Goal: Information Seeking & Learning: Learn about a topic

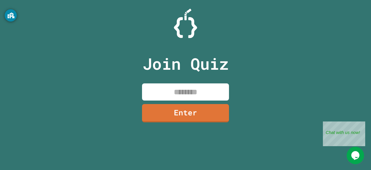
click at [176, 89] on input at bounding box center [185, 91] width 87 height 17
click at [363, 126] on div "Close" at bounding box center [360, 124] width 7 height 7
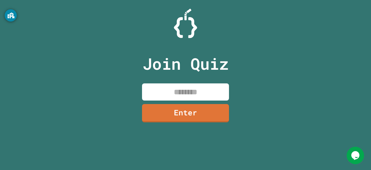
click at [214, 92] on input at bounding box center [185, 91] width 87 height 17
type input "********"
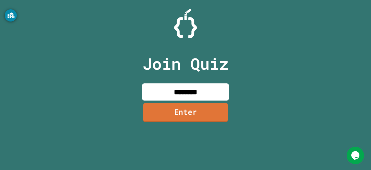
click at [202, 110] on link "Enter" at bounding box center [185, 112] width 85 height 19
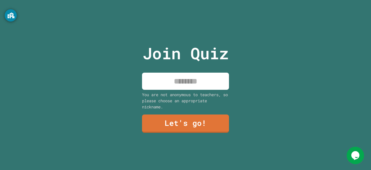
click at [183, 85] on input at bounding box center [185, 80] width 87 height 17
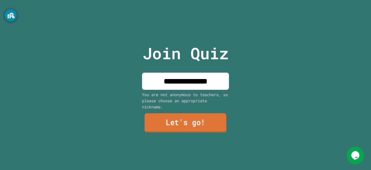
type input "**********"
click at [188, 116] on link "Let's go!" at bounding box center [186, 122] width 82 height 19
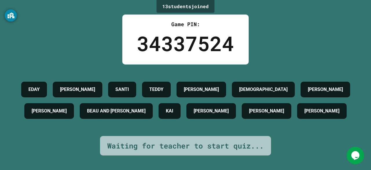
click at [213, 43] on div "34337524" at bounding box center [185, 43] width 97 height 30
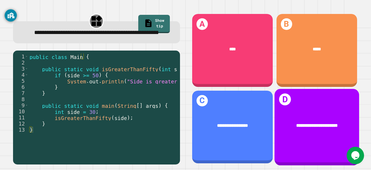
click at [290, 122] on div "**********" at bounding box center [317, 125] width 66 height 7
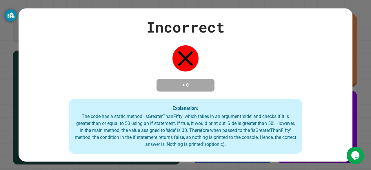
click at [339, 6] on div "Incorrect + 0 Explanation: The code has a static method 'isGreaterThanFifty' wh…" at bounding box center [185, 85] width 371 height 170
click at [359, 44] on div "Incorrect + 0 Explanation: The code has a static method 'isGreaterThanFifty' wh…" at bounding box center [185, 85] width 371 height 170
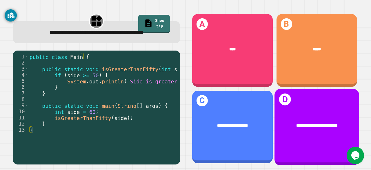
click at [322, 132] on div "**********" at bounding box center [316, 126] width 85 height 76
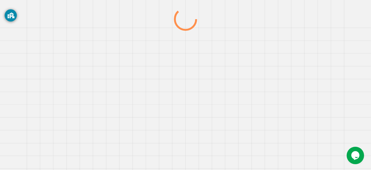
click at [322, 132] on div at bounding box center [186, 89] width 356 height 162
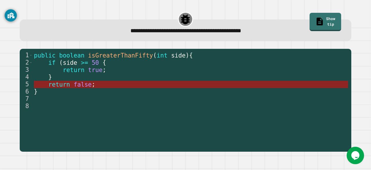
click at [82, 87] on span "false" at bounding box center [83, 84] width 18 height 7
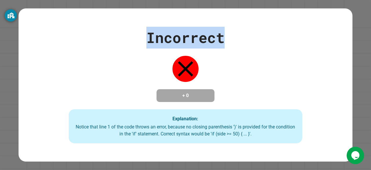
drag, startPoint x: 148, startPoint y: 28, endPoint x: 226, endPoint y: 24, distance: 78.0
click at [226, 27] on div "Incorrect + 0 Explanation: Notice that line 1 of the code throws an error, beca…" at bounding box center [186, 85] width 334 height 117
click at [233, 52] on div "Incorrect + 0 Explanation: Notice that line 1 of the code throws an error, beca…" at bounding box center [186, 85] width 334 height 117
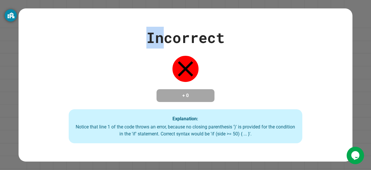
drag, startPoint x: 146, startPoint y: 35, endPoint x: 161, endPoint y: 34, distance: 14.6
click at [161, 34] on div "Incorrect" at bounding box center [185, 38] width 78 height 22
click at [166, 33] on div "Incorrect" at bounding box center [185, 38] width 78 height 22
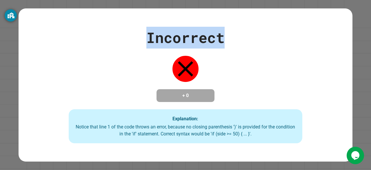
click at [167, 33] on div "Incorrect" at bounding box center [185, 38] width 78 height 22
drag, startPoint x: 221, startPoint y: 29, endPoint x: 165, endPoint y: 35, distance: 56.9
click at [165, 35] on div "Incorrect" at bounding box center [185, 38] width 78 height 22
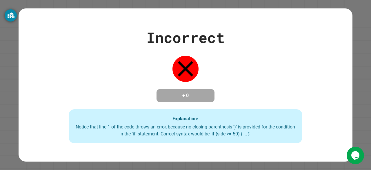
click at [143, 92] on div "Incorrect + 0 Explanation: Notice that line 1 of the code throws an error, beca…" at bounding box center [186, 85] width 334 height 117
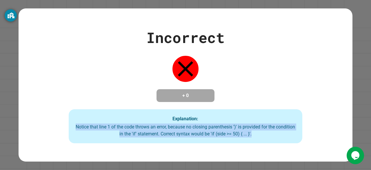
drag, startPoint x: 83, startPoint y: 130, endPoint x: 279, endPoint y: 151, distance: 196.5
click at [279, 151] on div "Incorrect + 0 Explanation: Notice that line 1 of the code throws an error, beca…" at bounding box center [186, 84] width 334 height 153
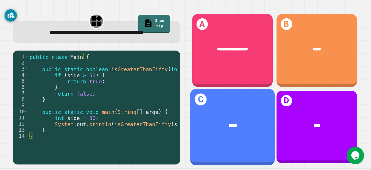
click at [226, 125] on div "*****" at bounding box center [232, 125] width 85 height 25
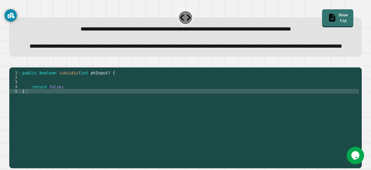
click at [37, 96] on div "public boolean isAcidic ( int phInput ) { return false ; }" at bounding box center [190, 107] width 338 height 74
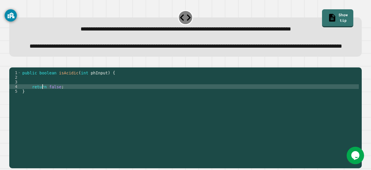
click at [43, 103] on div "public boolean isAcidic ( int phInput ) { return false ; }" at bounding box center [190, 107] width 338 height 74
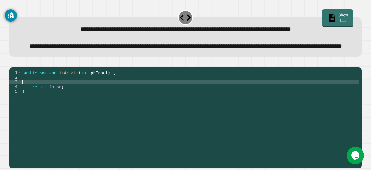
click at [39, 100] on div "public boolean isAcidic ( int phInput ) { return false ; }" at bounding box center [190, 107] width 338 height 74
click at [117, 94] on div "public boolean isAcidic ( int phInput ) { if ( phInput < 7 ) return false ; }" at bounding box center [190, 107] width 338 height 74
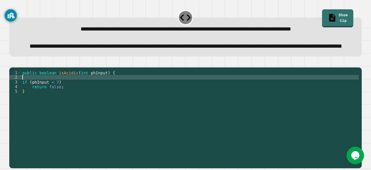
scroll to position [0, 0]
click at [110, 97] on div "public boolean isAcidic ( int phInput ) { if ( phInput < 7 ) return false ; }" at bounding box center [190, 107] width 338 height 74
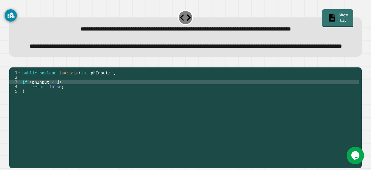
click at [105, 100] on div "public boolean isAcidic ( int phInput ) { if ( phInput < 7 ) return false ; }" at bounding box center [190, 107] width 338 height 74
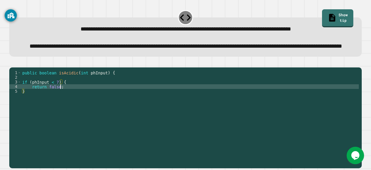
click at [67, 105] on div "public boolean isAcidic ( int phInput ) { if ( phInput < 7 ) { return false ; }" at bounding box center [190, 107] width 338 height 74
type textarea "**********"
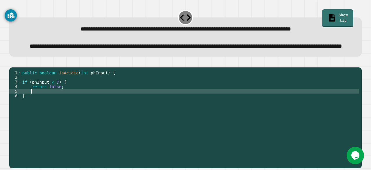
scroll to position [0, 1]
click at [58, 104] on div "public boolean isAcidic ( int phInput ) { if ( phInput < 7 ) { return false ; }…" at bounding box center [190, 107] width 338 height 74
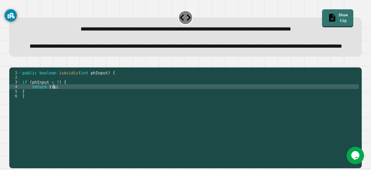
scroll to position [0, 2]
click at [46, 108] on div "public boolean isAcidic ( int phInput ) { if ( phInput < 7 ) { return true ; } }" at bounding box center [190, 107] width 338 height 74
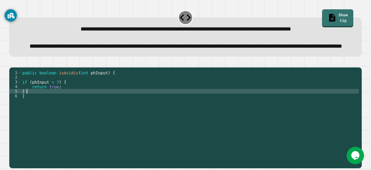
scroll to position [0, 0]
type textarea "*"
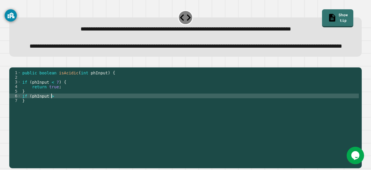
scroll to position [0, 2]
type textarea "**********"
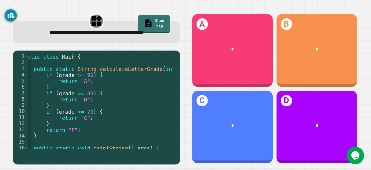
scroll to position [0, 0]
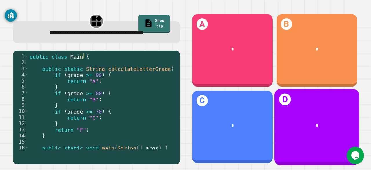
click at [294, 122] on div "*" at bounding box center [317, 125] width 66 height 7
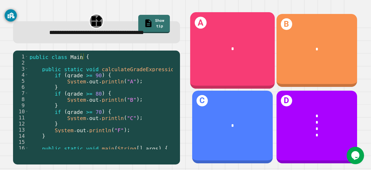
click at [218, 33] on div "A *" at bounding box center [232, 50] width 85 height 76
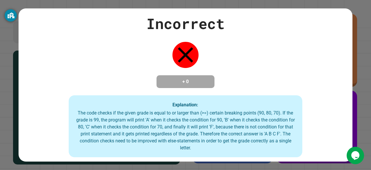
click at [218, 33] on div "Incorrect + 0 Explanation: The code checks if the given grade is equal to or la…" at bounding box center [186, 85] width 334 height 144
